Goal: Task Accomplishment & Management: Manage account settings

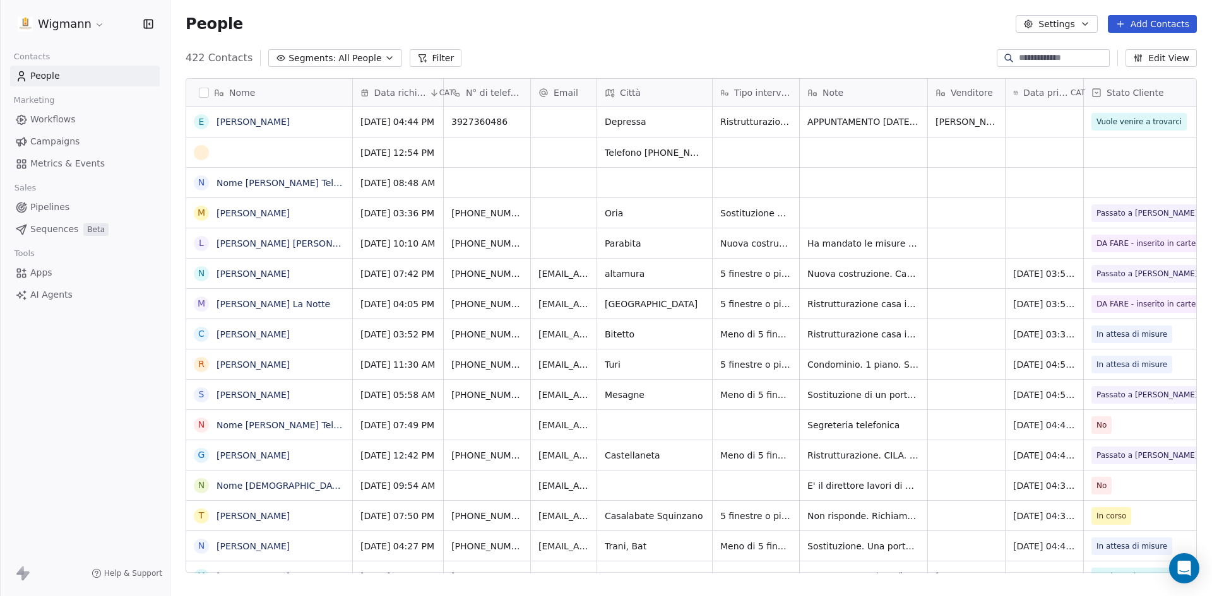
scroll to position [515, 1032]
click at [797, 8] on div "People Settings Add Contacts" at bounding box center [690, 24] width 1041 height 48
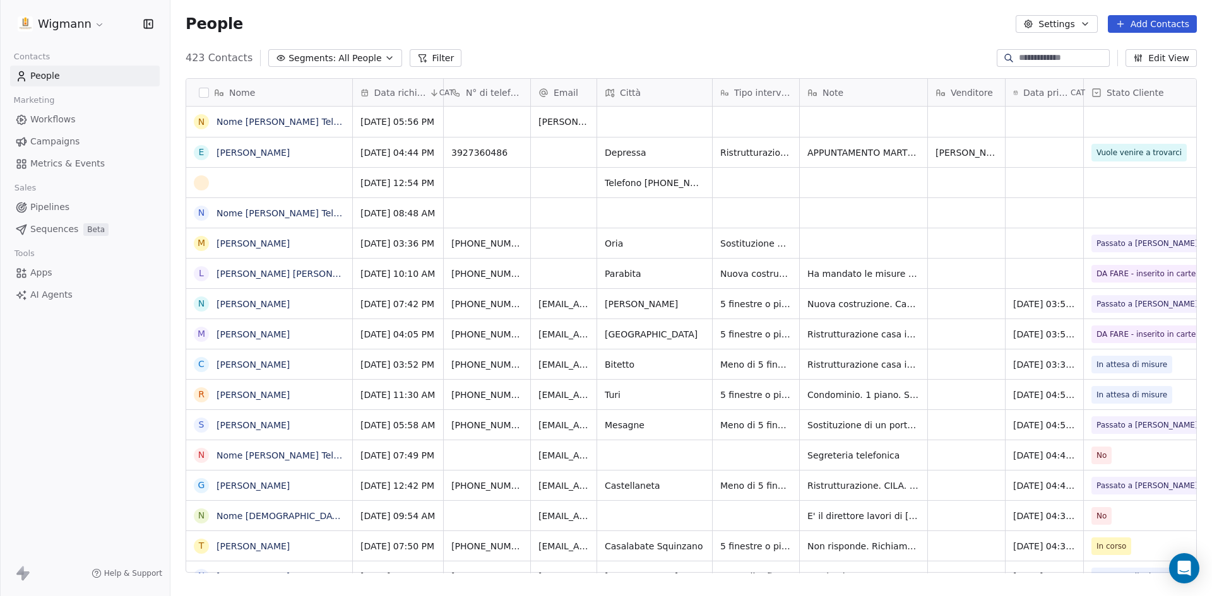
scroll to position [0, 137]
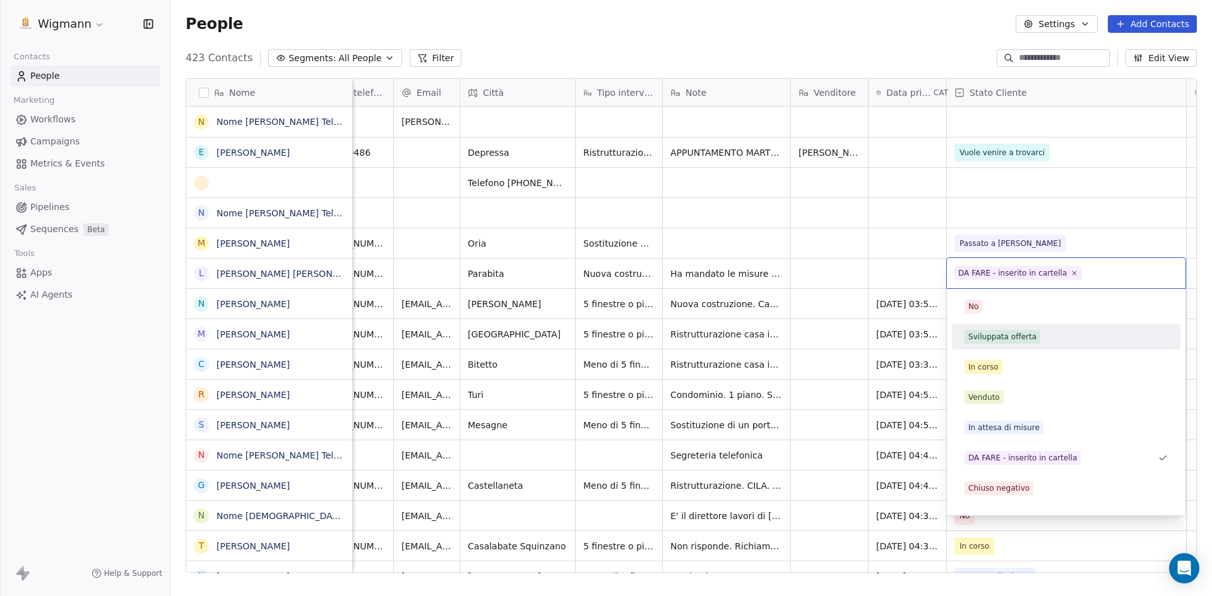
click at [1024, 336] on div "Sviluppata offerta" at bounding box center [1002, 336] width 68 height 11
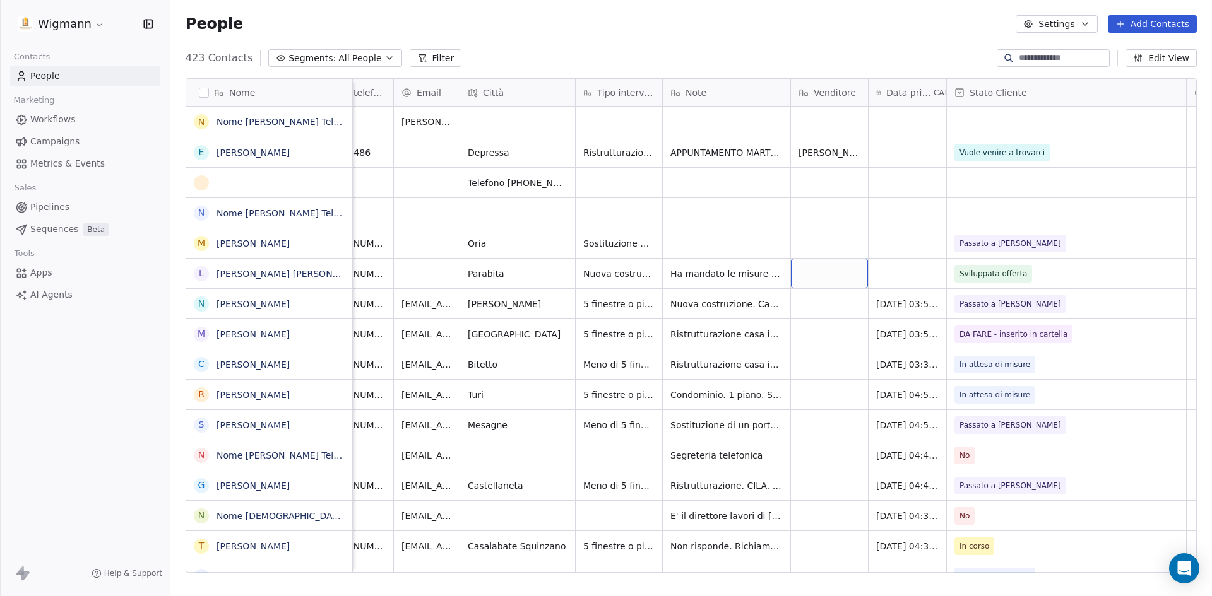
scroll to position [0, 0]
